Goal: Use online tool/utility: Utilize a website feature to perform a specific function

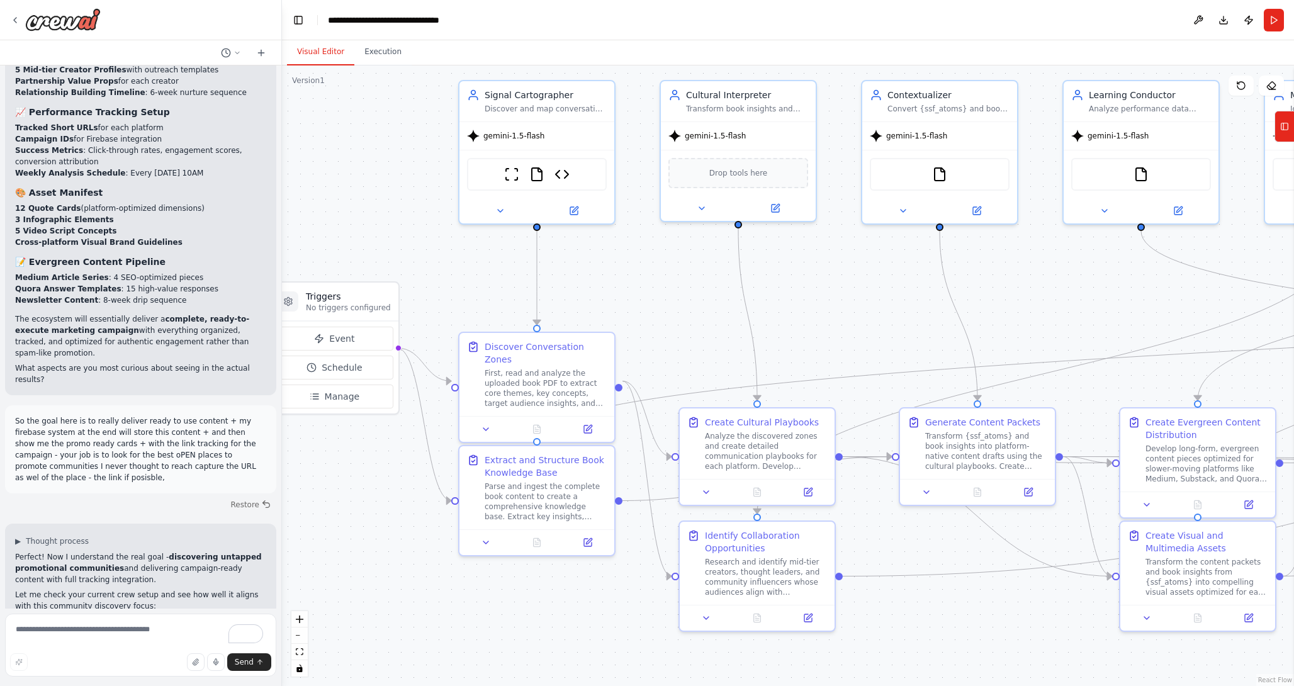
scroll to position [17077, 0]
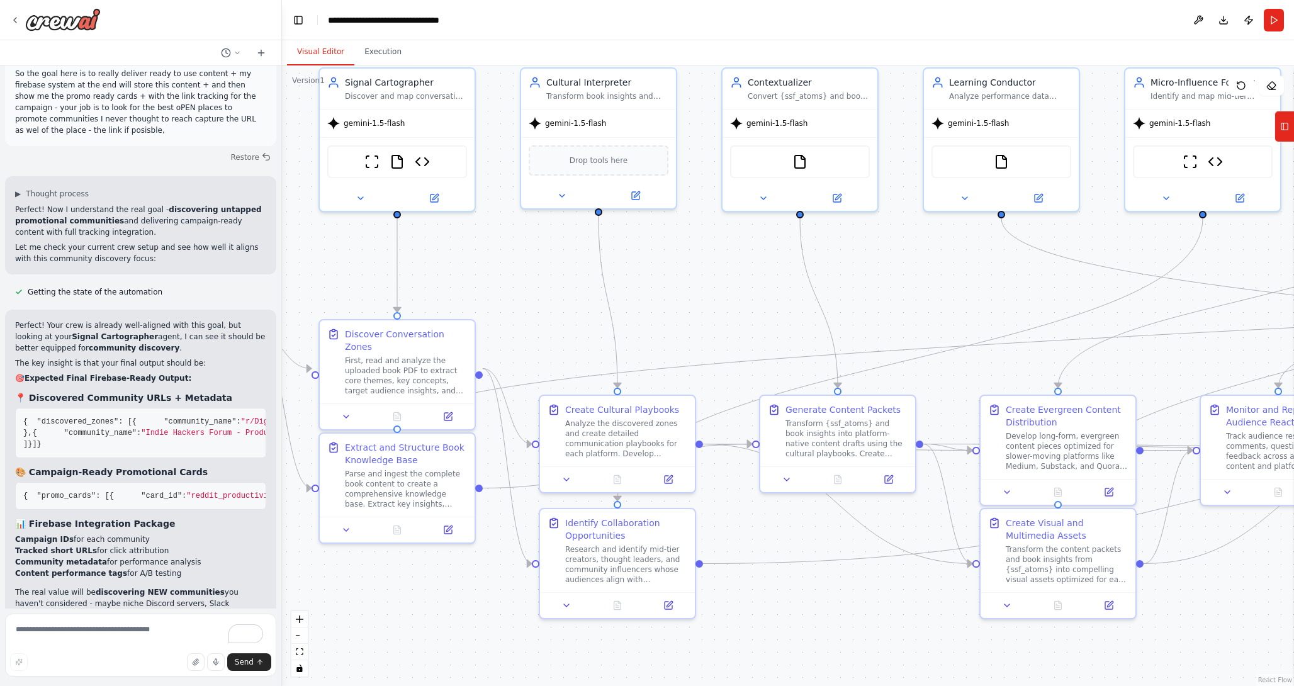
drag, startPoint x: 853, startPoint y: 318, endPoint x: 713, endPoint y: 304, distance: 140.4
click at [713, 305] on div ".deletable-edge-delete-btn { width: 20px; height: 20px; border: 0px solid #ffff…" at bounding box center [788, 375] width 1012 height 620
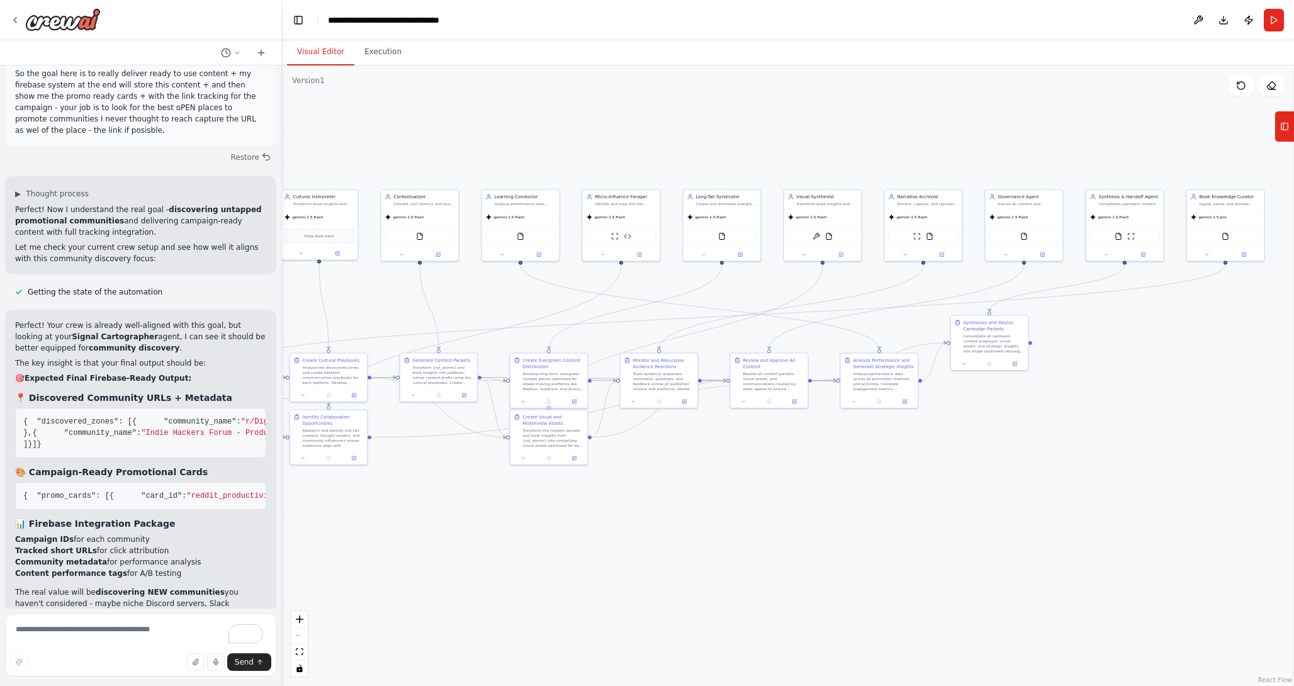
drag, startPoint x: 690, startPoint y: 284, endPoint x: 433, endPoint y: 296, distance: 257.6
click at [433, 296] on div ".deletable-edge-delete-btn { width: 20px; height: 20px; border: 0px solid #ffff…" at bounding box center [788, 375] width 1012 height 620
click at [1130, 60] on div "Visual Editor Execution" at bounding box center [788, 52] width 1012 height 25
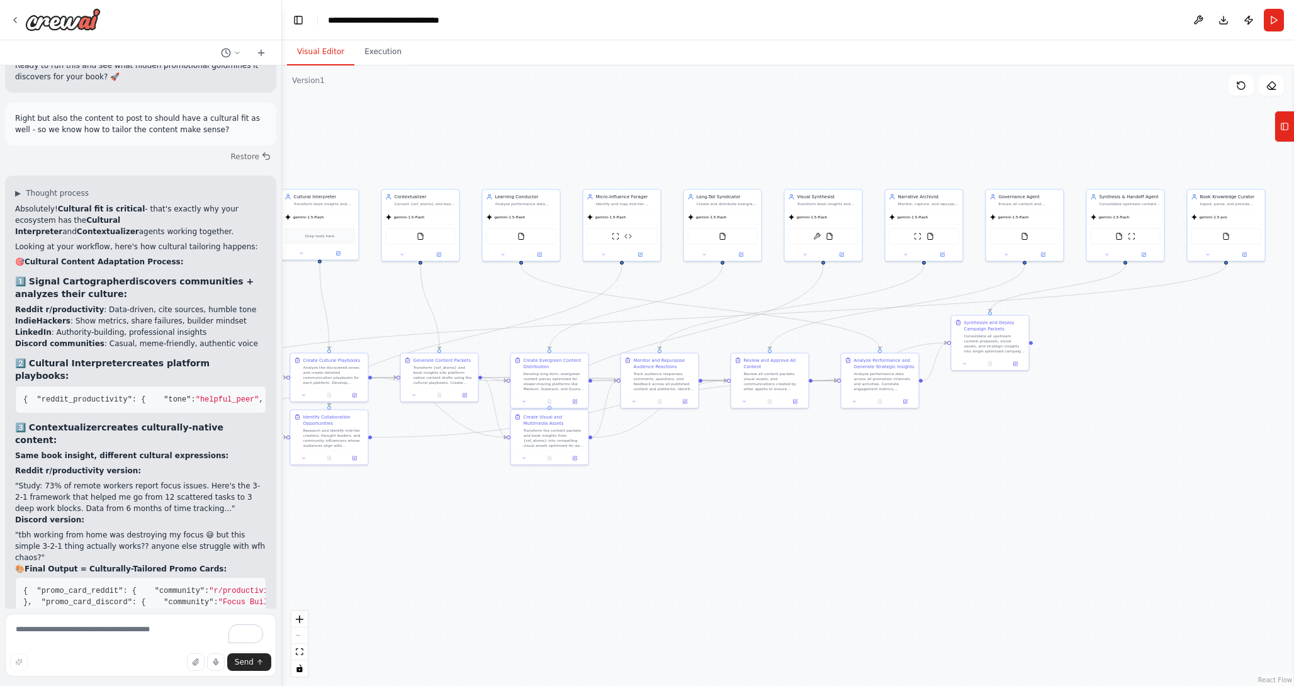
scroll to position [18025, 0]
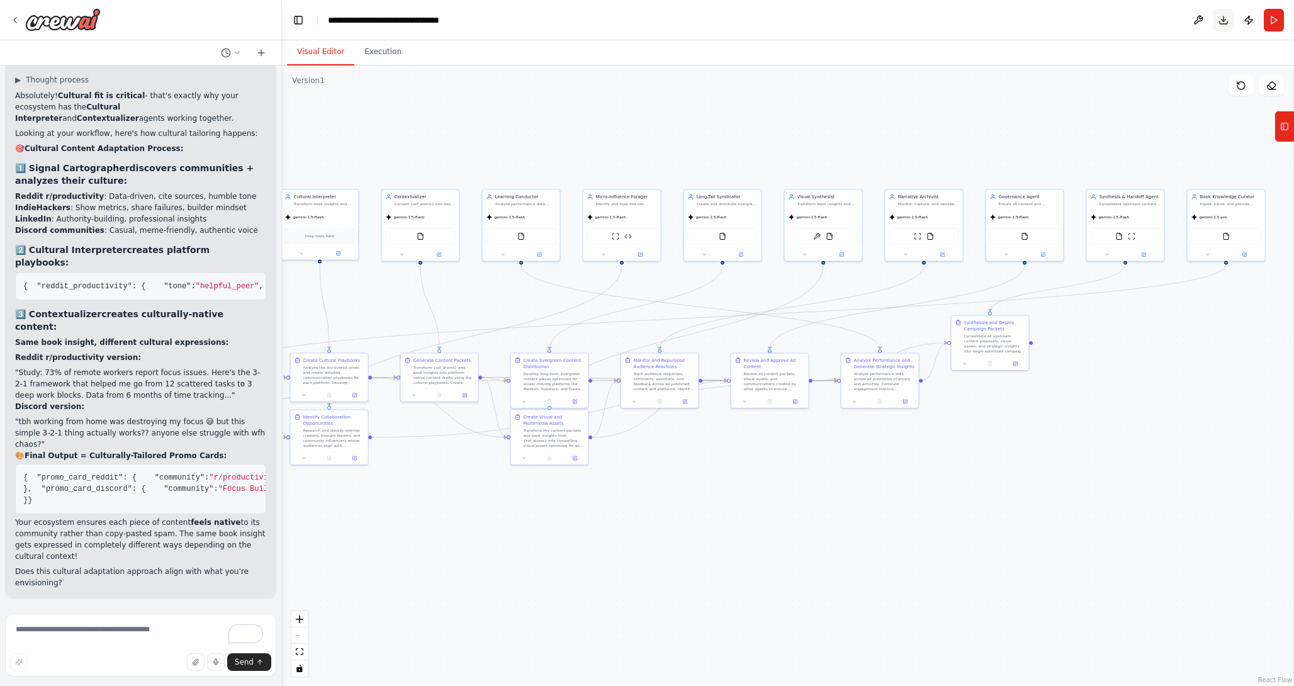
click at [1225, 24] on button "Download" at bounding box center [1223, 20] width 20 height 23
drag, startPoint x: 834, startPoint y: 138, endPoint x: 741, endPoint y: 134, distance: 93.2
click at [741, 134] on div ".deletable-edge-delete-btn { width: 20px; height: 20px; border: 0px solid #ffff…" at bounding box center [788, 375] width 1012 height 620
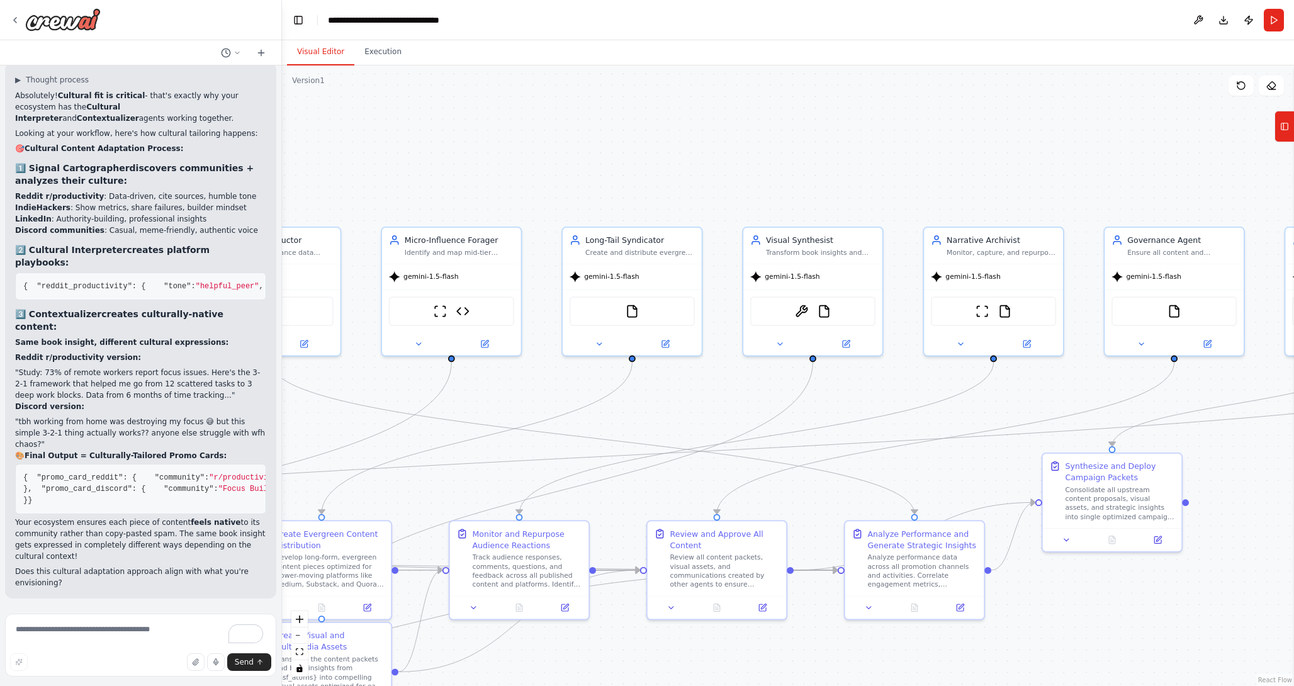
drag, startPoint x: 733, startPoint y: 137, endPoint x: 1038, endPoint y: 137, distance: 305.2
click at [1031, 137] on div ".deletable-edge-delete-btn { width: 20px; height: 20px; border: 0px solid #ffff…" at bounding box center [788, 375] width 1012 height 620
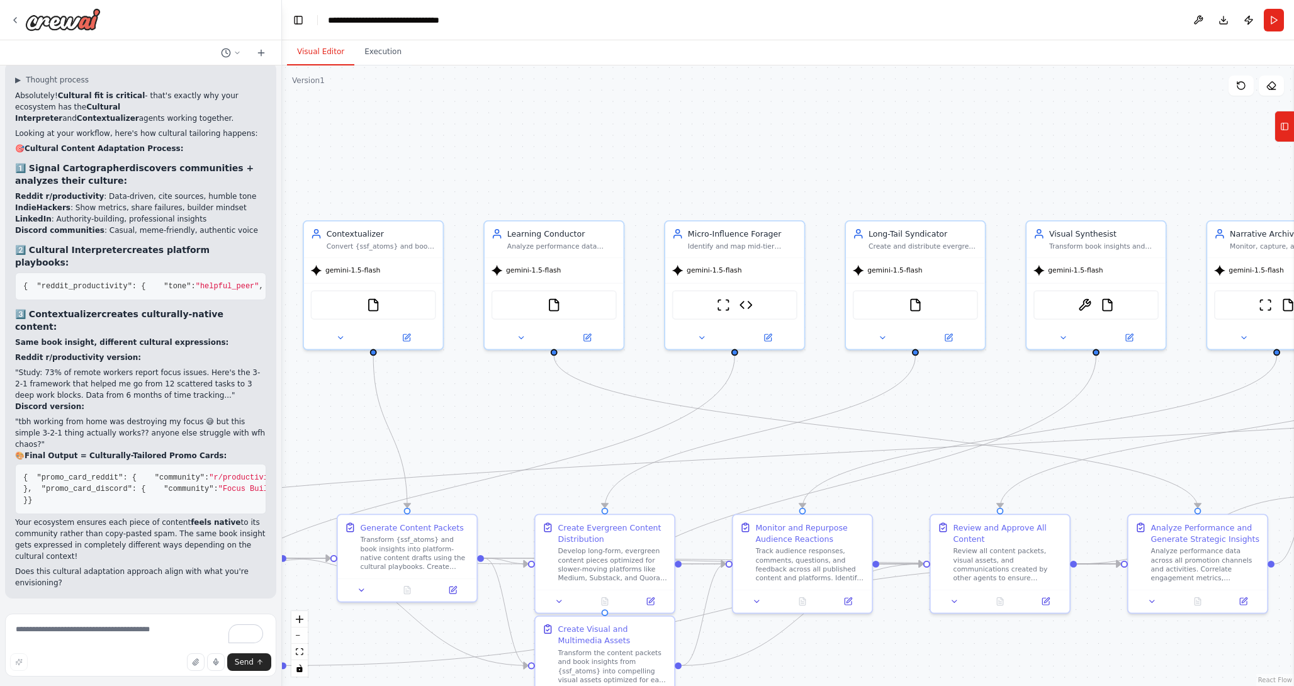
drag, startPoint x: 639, startPoint y: 145, endPoint x: 946, endPoint y: 120, distance: 308.0
click at [943, 121] on div ".deletable-edge-delete-btn { width: 20px; height: 20px; border: 0px solid #ffff…" at bounding box center [788, 375] width 1012 height 620
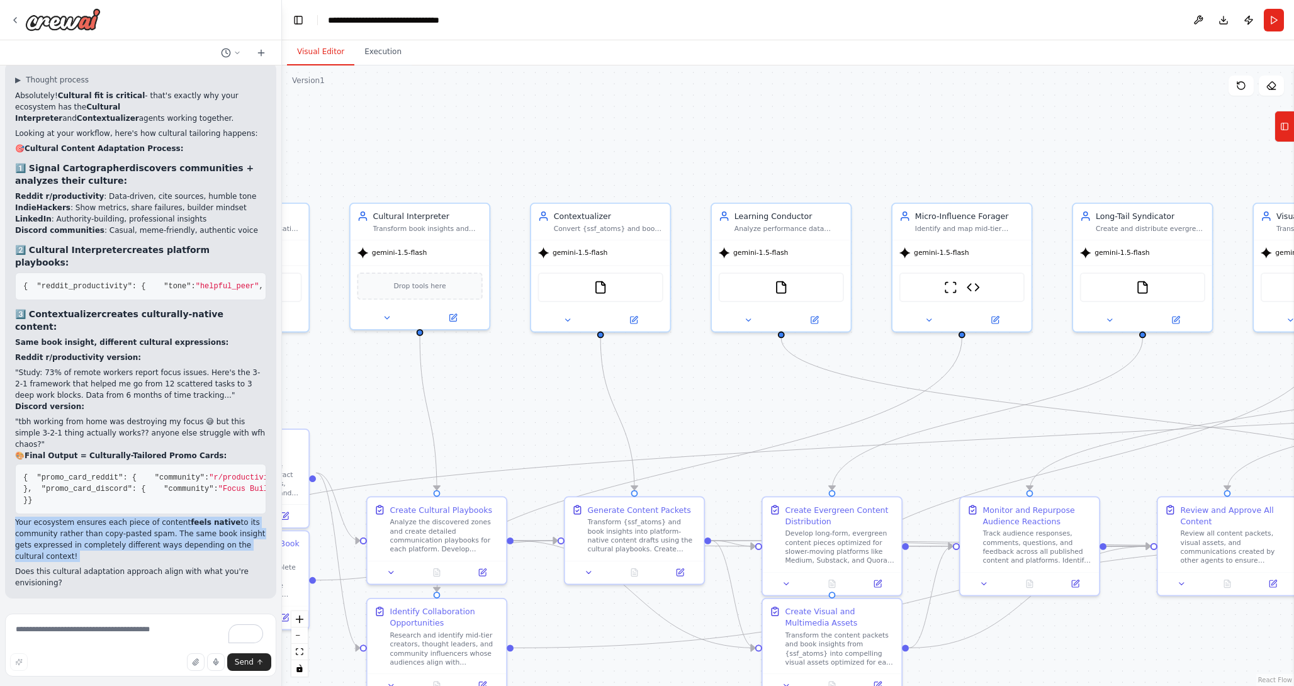
drag, startPoint x: 79, startPoint y: 563, endPoint x: 132, endPoint y: 515, distance: 70.4
click at [132, 515] on div "Absolutely! Cultural fit is critical - that's exactly why your ecosystem has th…" at bounding box center [140, 339] width 251 height 498
click at [125, 627] on textarea "To enrich screen reader interactions, please activate Accessibility in Grammarl…" at bounding box center [140, 645] width 271 height 63
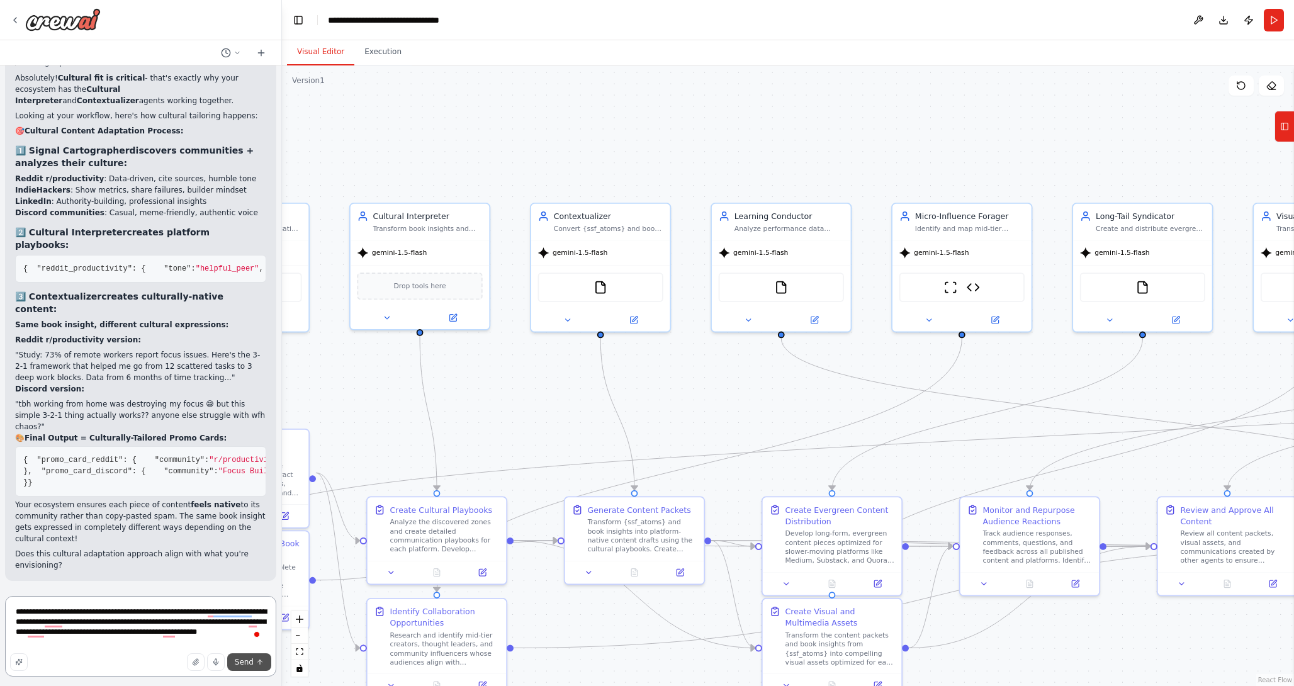
type textarea "**********"
click at [259, 661] on icon "submit" at bounding box center [260, 661] width 4 height 3
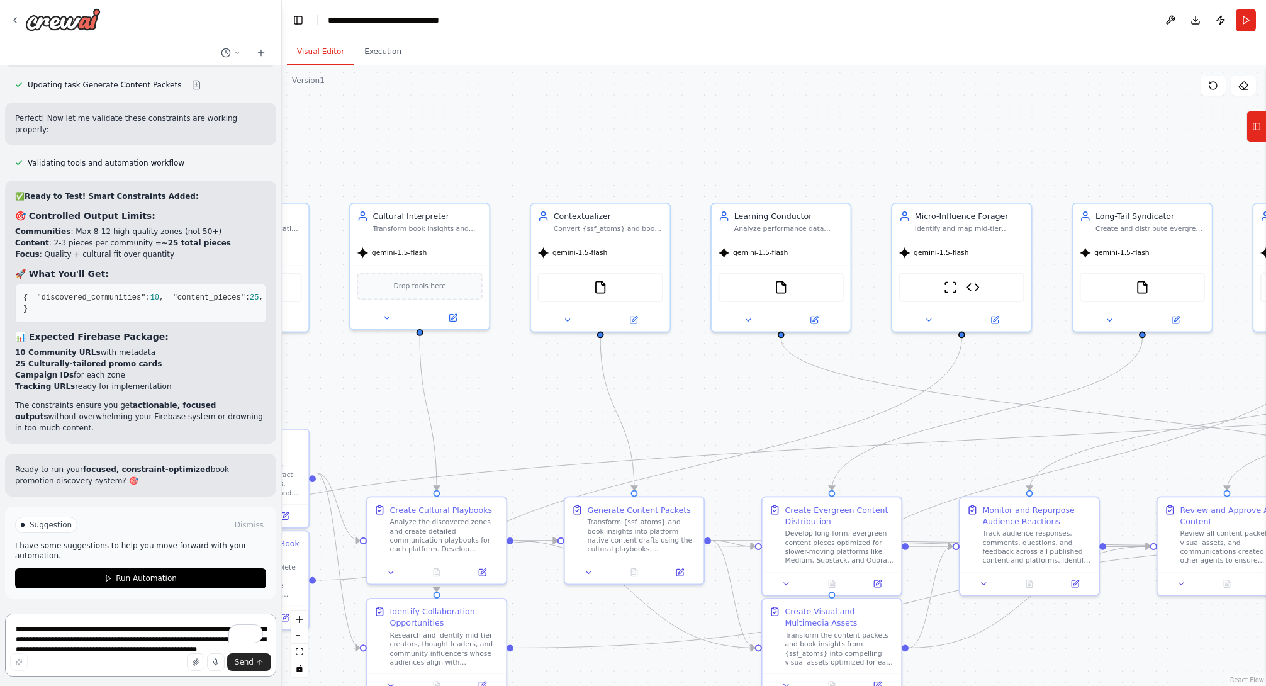
scroll to position [19002, 0]
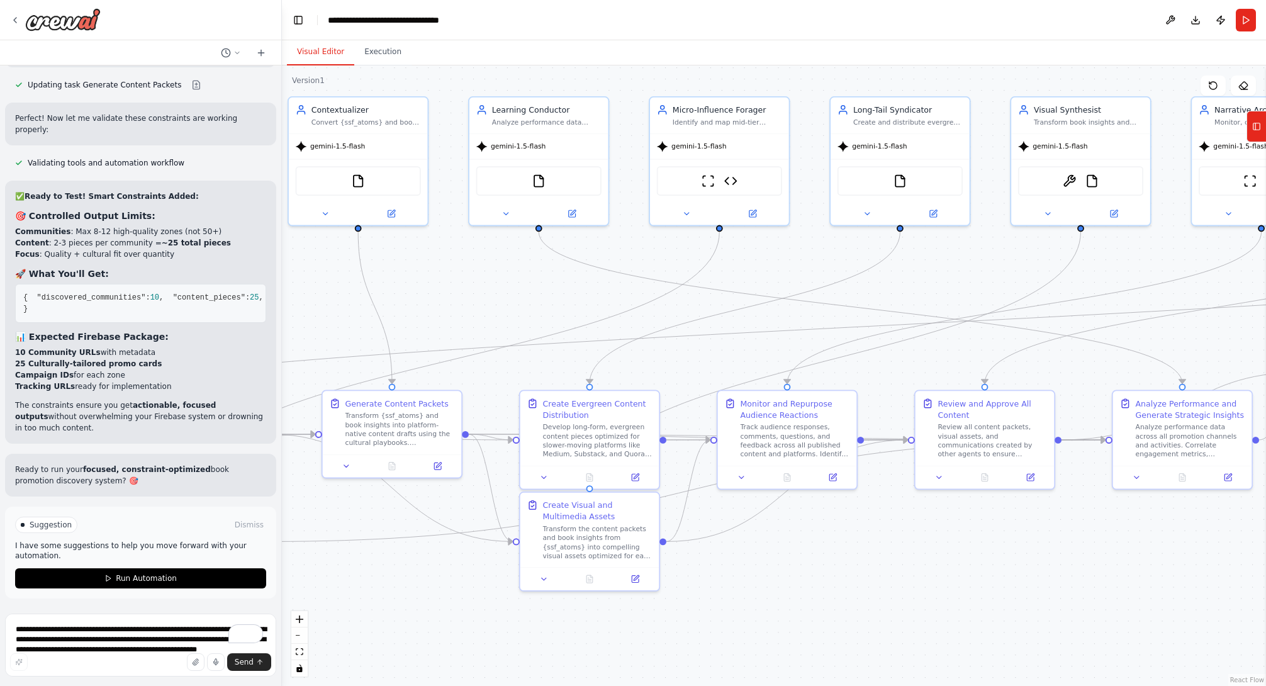
drag, startPoint x: 496, startPoint y: 405, endPoint x: 254, endPoint y: 298, distance: 264.6
click at [254, 298] on div "🧭 AGENT MAP — PLAN MODE ⚙️ System Core Objective: Autonomous ecosystem that dis…" at bounding box center [633, 343] width 1266 height 686
drag, startPoint x: 9, startPoint y: 167, endPoint x: 267, endPoint y: 436, distance: 373.4
click at [267, 436] on div "✅ Ready to Test! Smart Constraints Added: 🎯 Controlled Output Limits: Communiti…" at bounding box center [140, 312] width 271 height 263
copy div "🎯 Controlled Output Limits: Communities : Max 8-12 high-quality zones (not 50+)…"
